Goal: Register for event/course

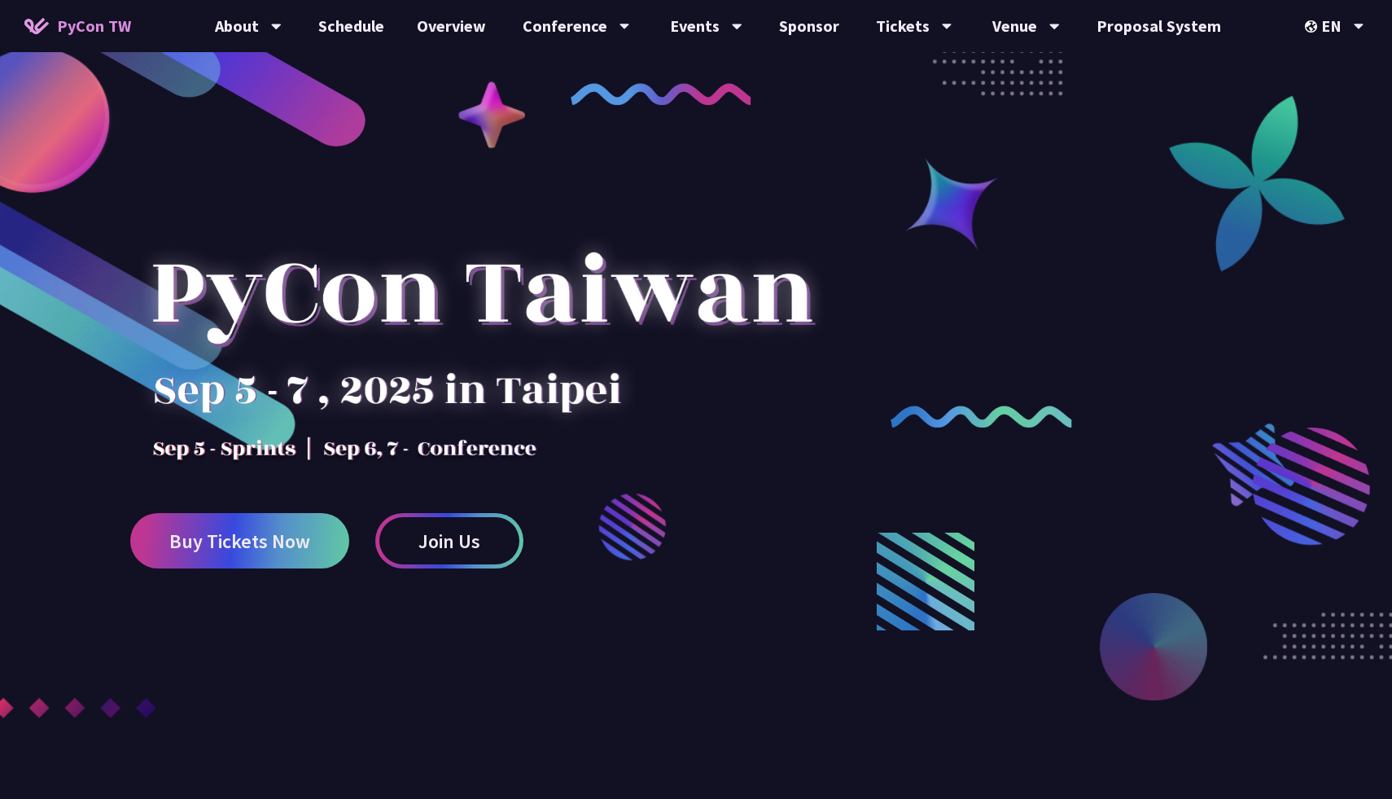
click at [475, 304] on div at bounding box center [481, 321] width 703 height 285
click at [519, 312] on div at bounding box center [481, 321] width 703 height 285
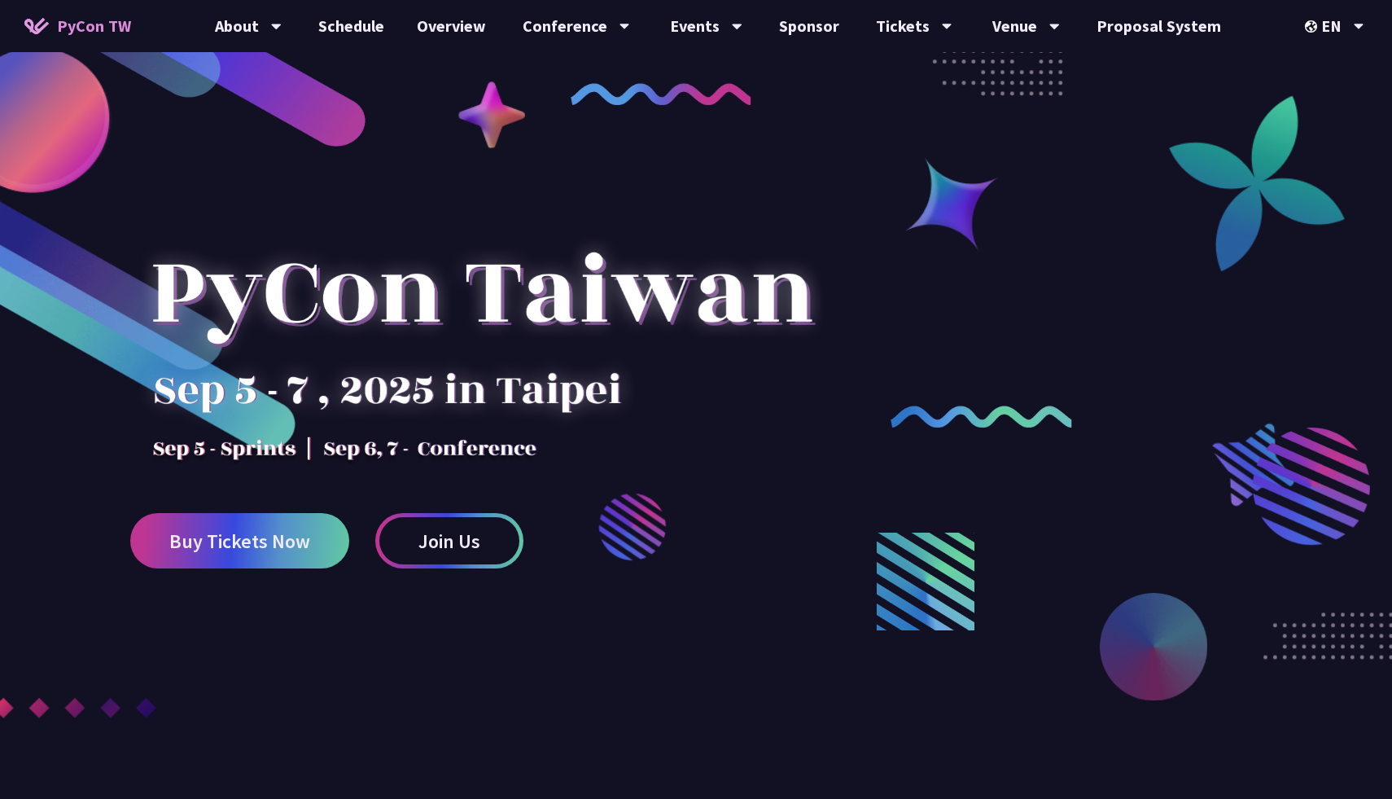
click at [519, 312] on div at bounding box center [481, 321] width 703 height 285
click at [299, 548] on span "Buy Tickets Now" at bounding box center [239, 541] width 141 height 20
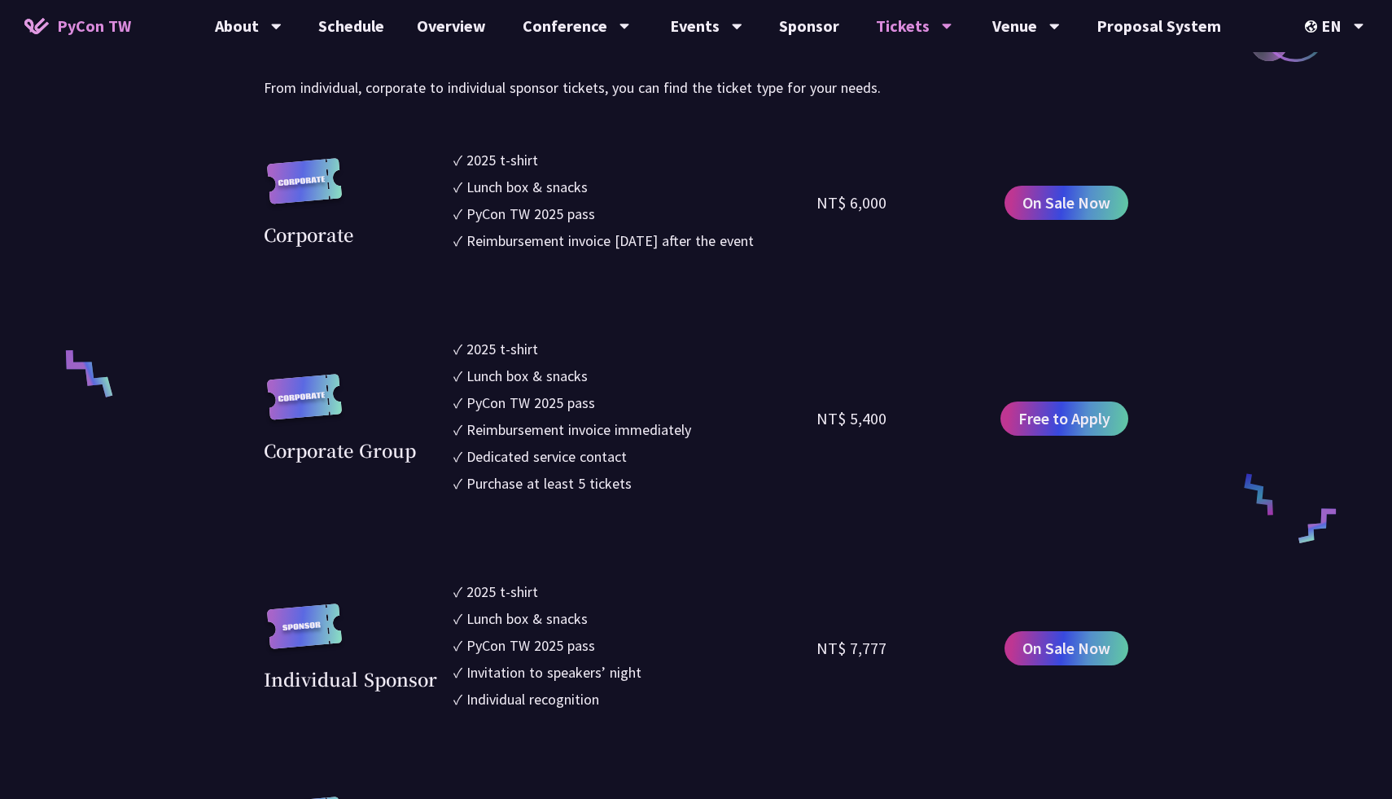
scroll to position [994, 0]
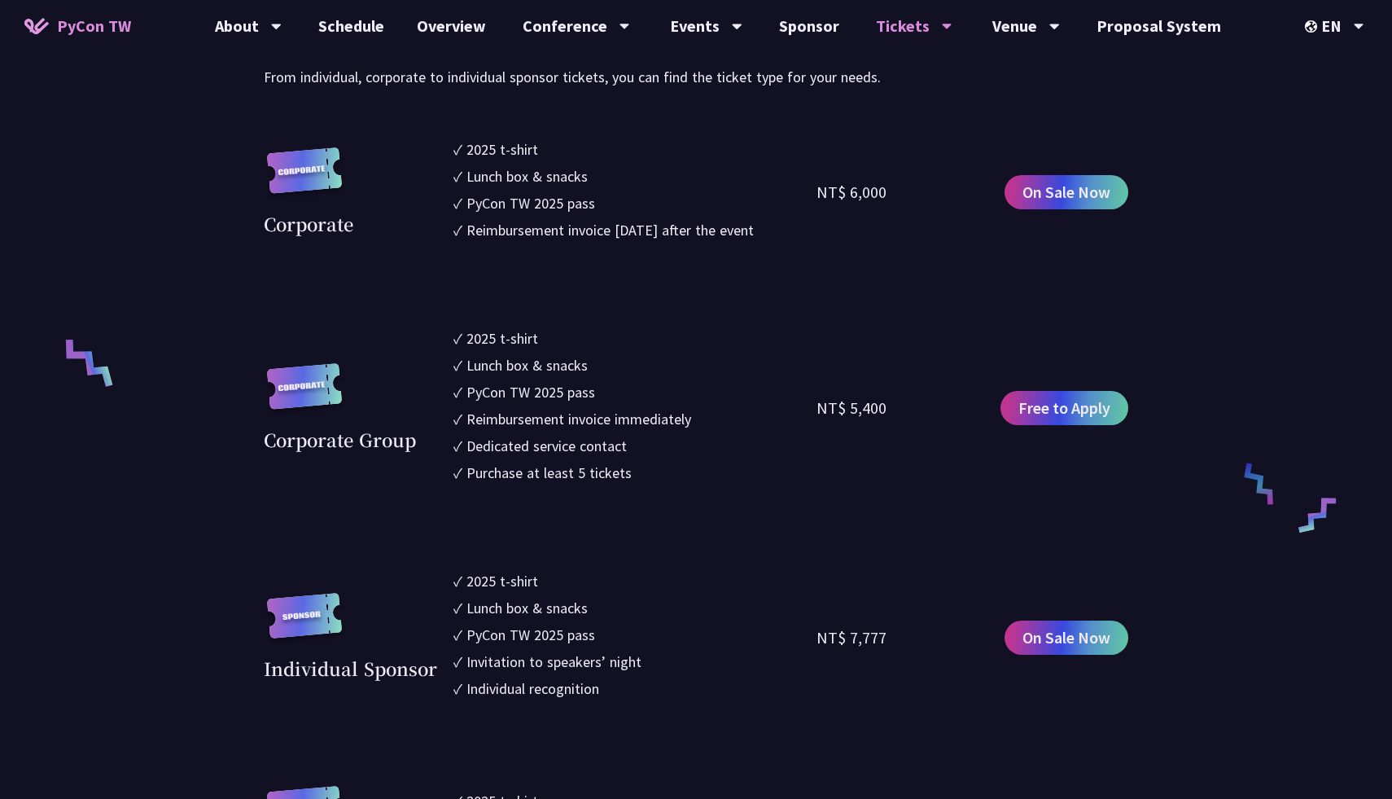
click at [473, 145] on div "2025 t-shirt" at bounding box center [502, 149] width 72 height 22
click at [469, 151] on div "2025 t-shirt" at bounding box center [502, 149] width 72 height 22
click at [468, 149] on div "2025 t-shirt" at bounding box center [502, 149] width 72 height 22
